Goal: Transaction & Acquisition: Obtain resource

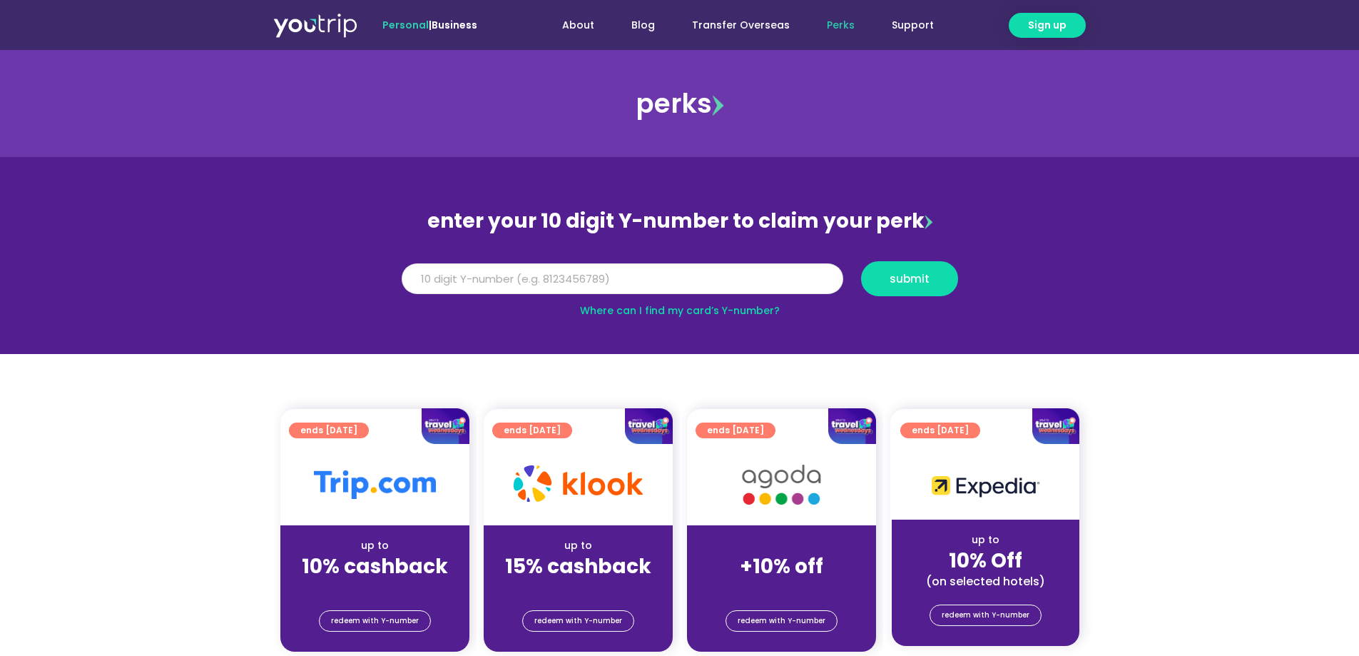
click at [464, 293] on input "Y Number" at bounding box center [623, 278] width 442 height 31
click at [549, 277] on input "Y Number" at bounding box center [623, 278] width 442 height 31
click at [582, 265] on input "Y Number" at bounding box center [623, 278] width 442 height 31
click at [552, 283] on input "Y Number" at bounding box center [623, 278] width 442 height 31
type input "8133533629"
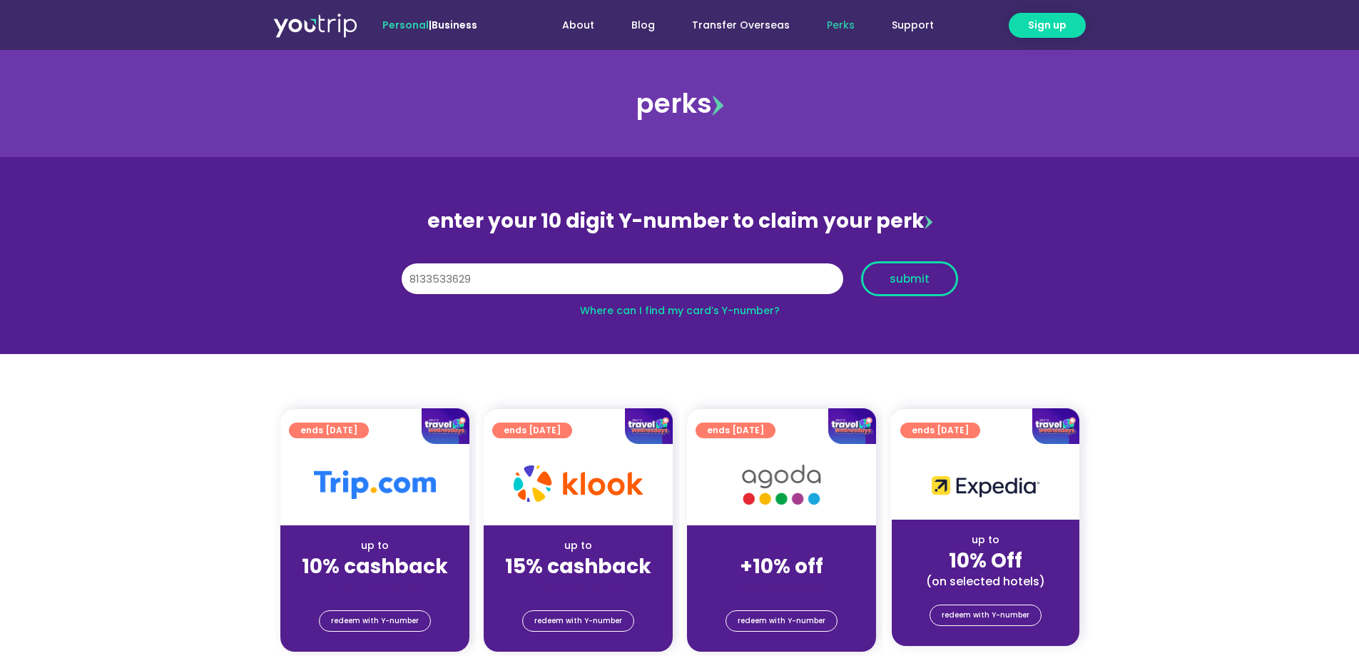
click at [936, 277] on span "submit" at bounding box center [909, 278] width 73 height 11
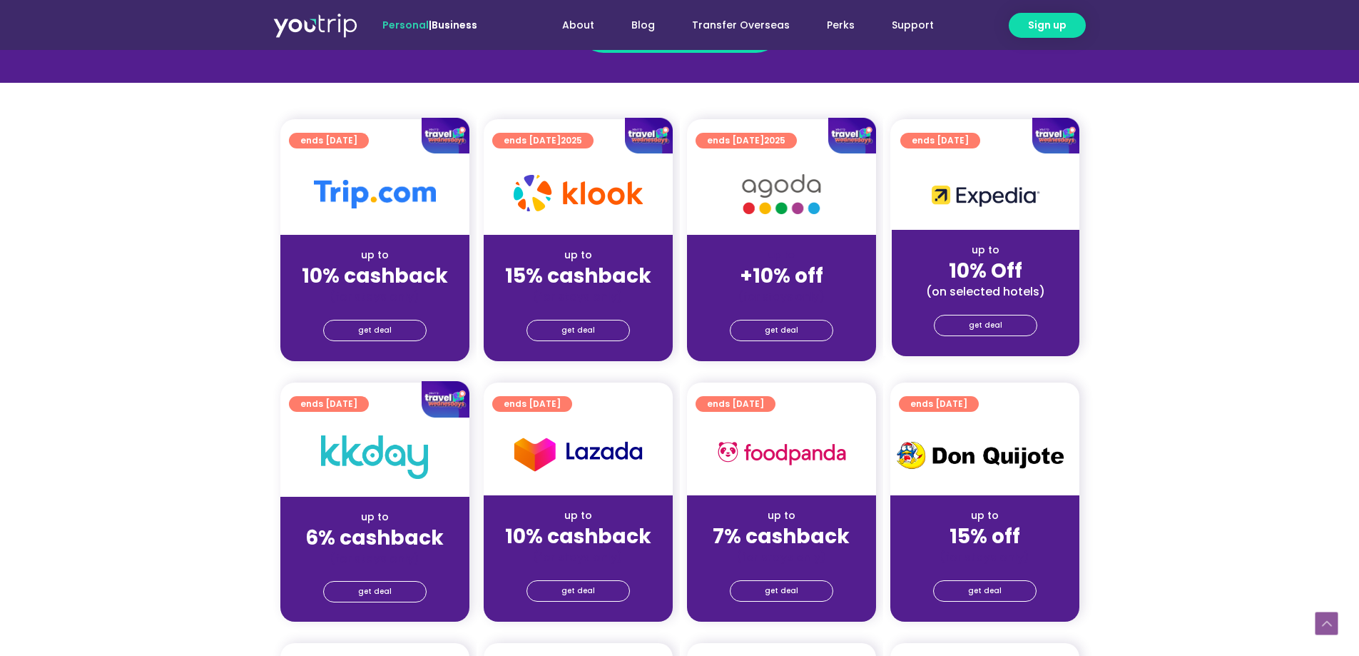
scroll to position [285, 0]
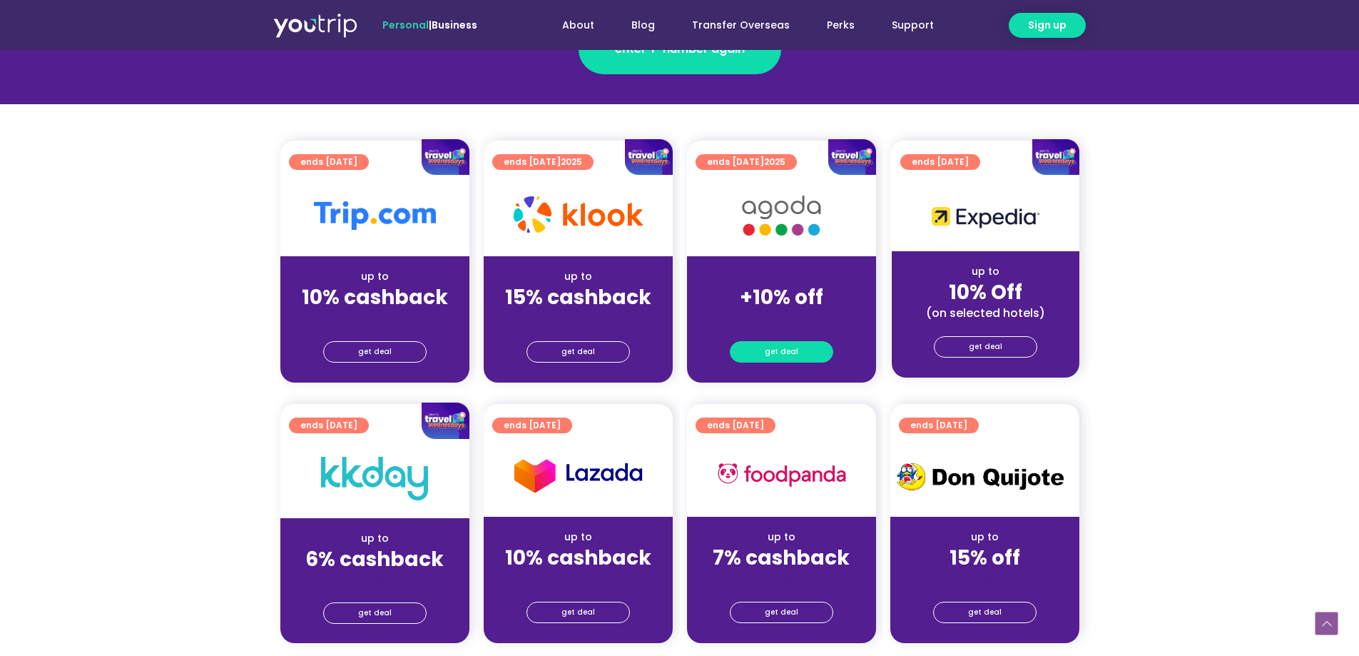
click at [781, 360] on span "get deal" at bounding box center [782, 352] width 34 height 20
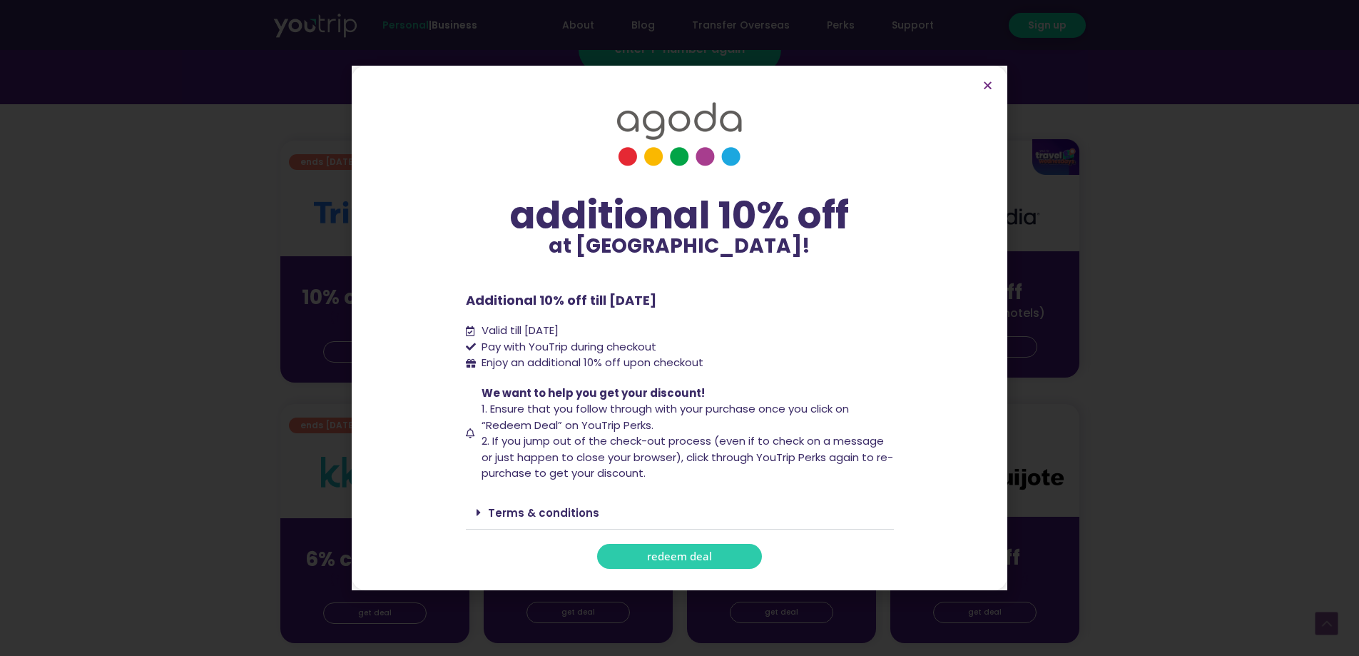
click at [262, 359] on div "additional 10% off at Agoda! additional 10% off at Agoda! Additional 10% off ti…" at bounding box center [679, 328] width 1359 height 656
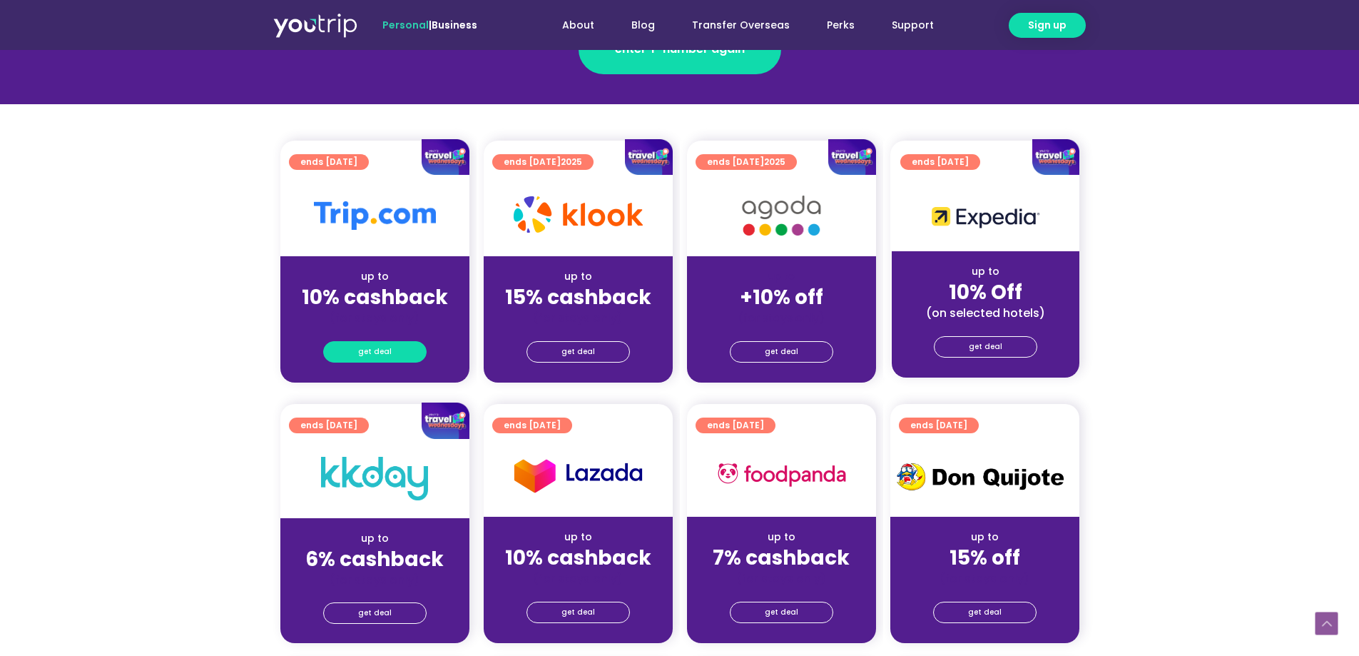
click at [357, 349] on link "get deal" at bounding box center [374, 351] width 103 height 21
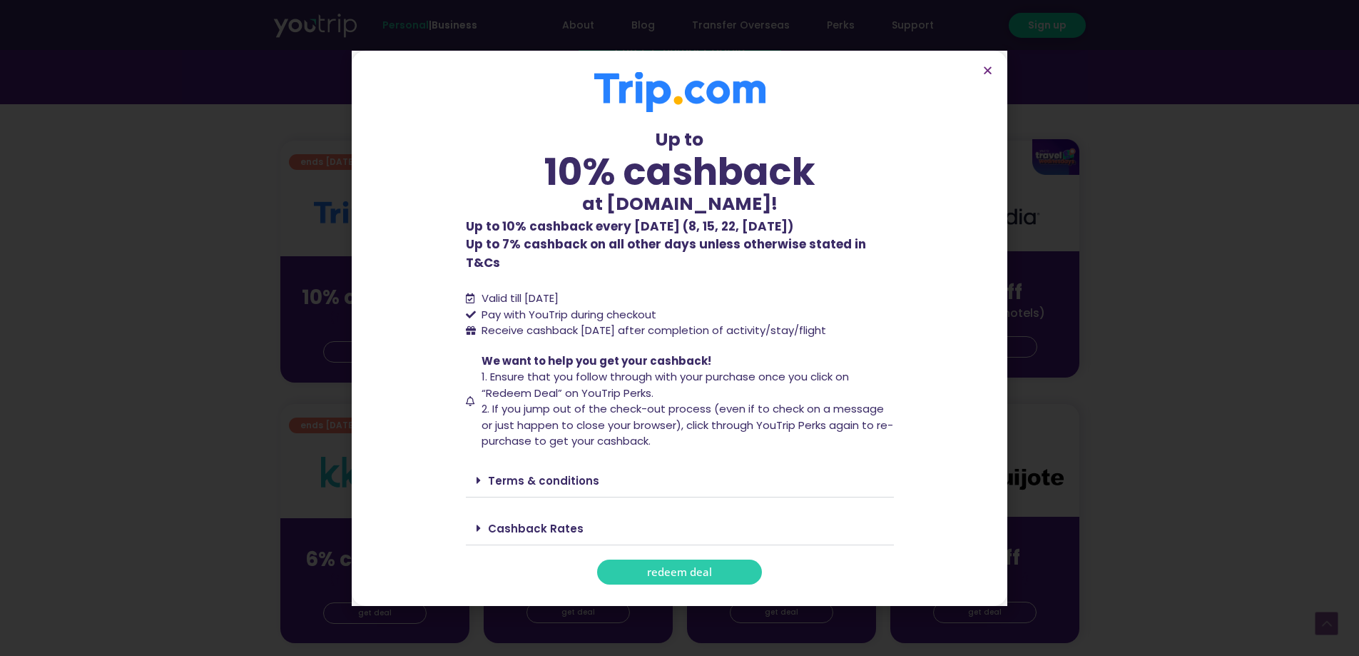
click at [332, 340] on div "Up to 10% cashback at Trip.com! Up to 10% cashback at Trip.com! Up to 10% cashb…" at bounding box center [679, 328] width 1359 height 656
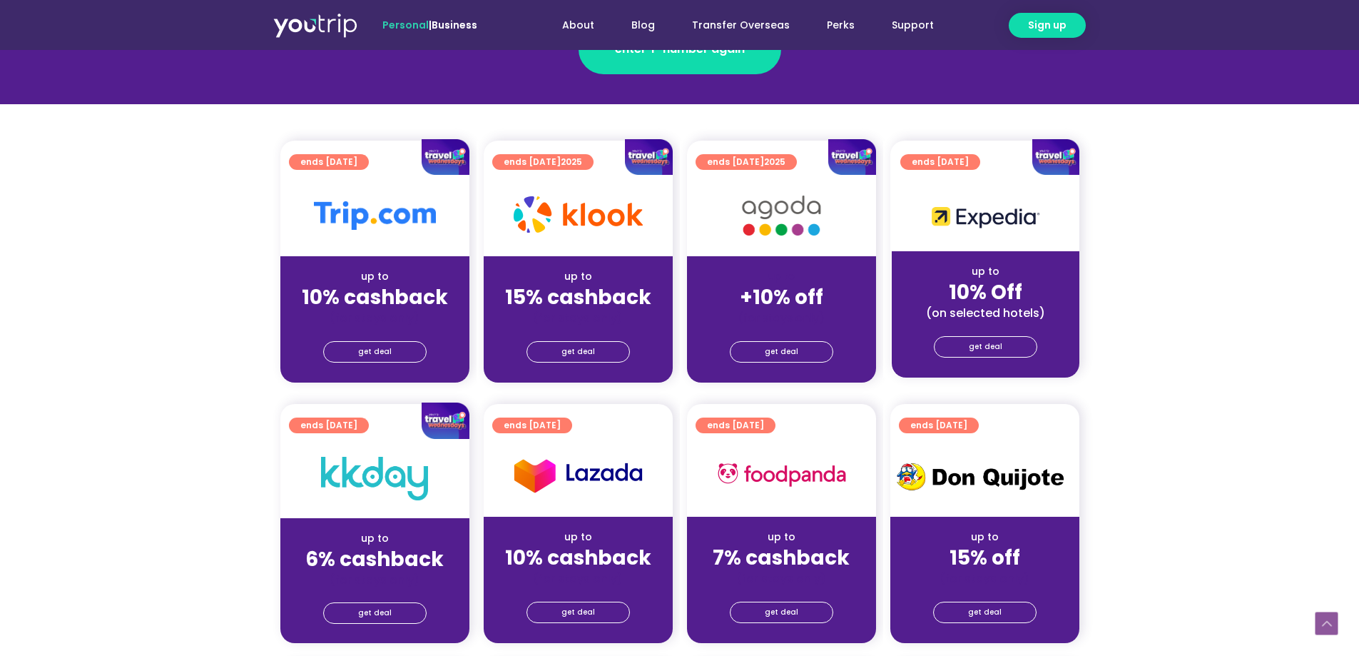
click at [767, 363] on div "get deal" at bounding box center [781, 353] width 189 height 57
click at [780, 354] on span "get deal" at bounding box center [782, 352] width 34 height 20
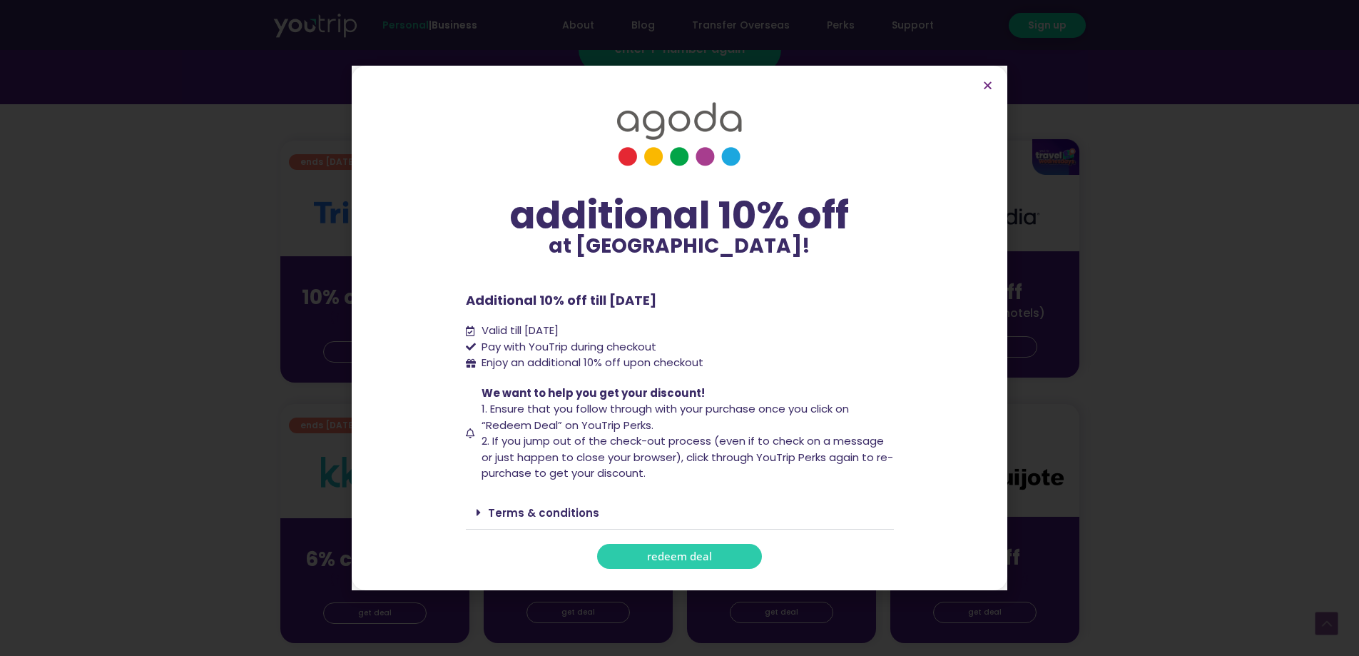
click at [703, 558] on span "redeem deal" at bounding box center [679, 556] width 65 height 11
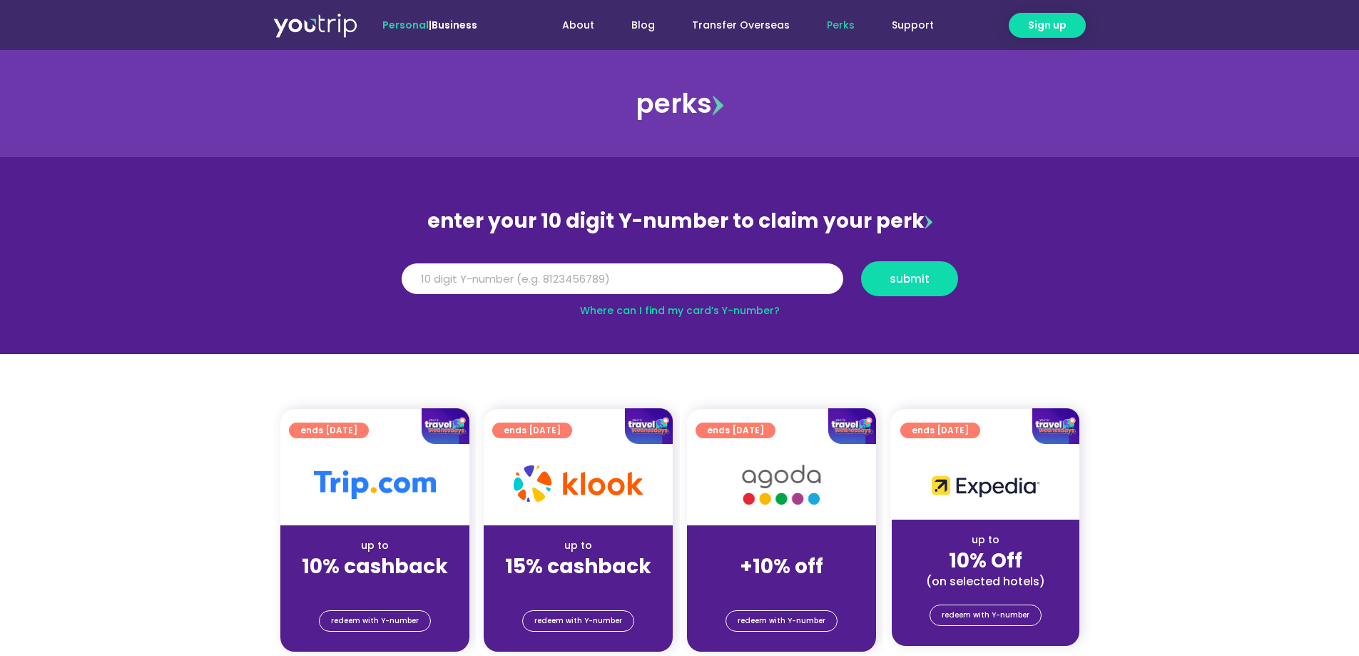
click at [529, 295] on div "Y Number" at bounding box center [621, 278] width 459 height 35
click at [579, 277] on input "Y Number" at bounding box center [623, 278] width 442 height 31
type input "8133533629"
click at [952, 277] on button "submit" at bounding box center [909, 278] width 97 height 35
